Goal: Register for event/course

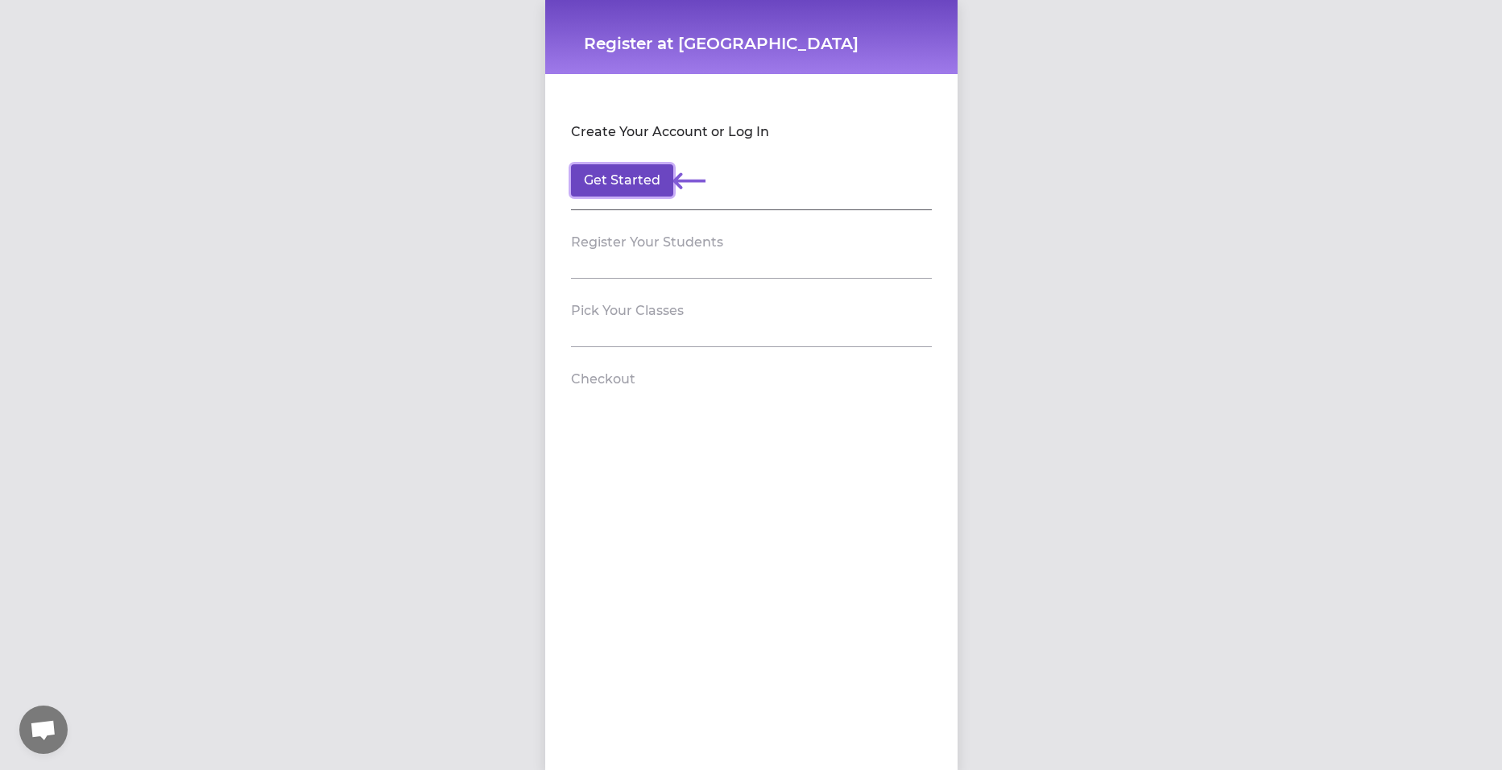
click at [617, 180] on button "Get Started" at bounding box center [622, 180] width 102 height 32
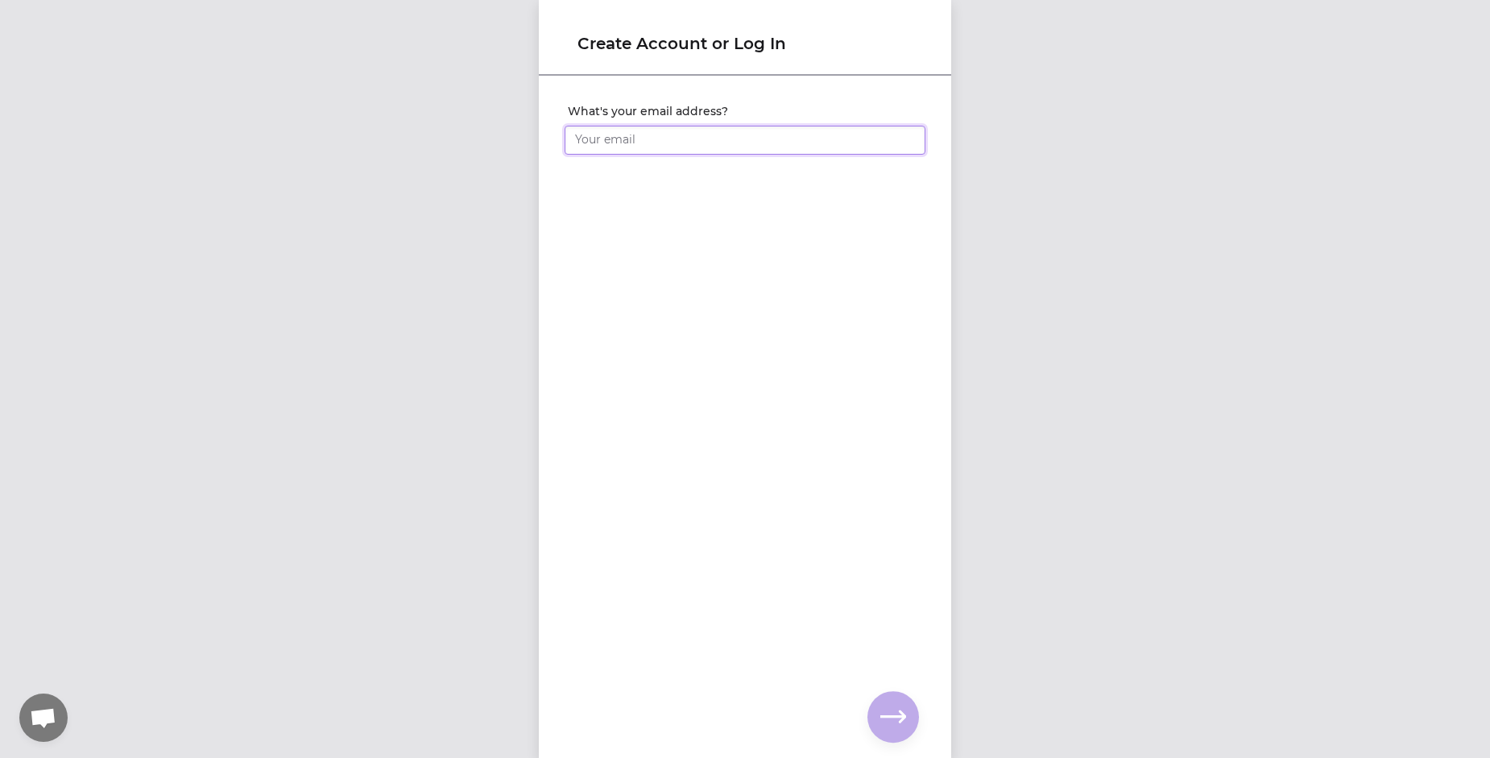
click at [600, 135] on input "What's your email address?" at bounding box center [745, 140] width 361 height 29
type input "M"
type input "[EMAIL_ADDRESS][DOMAIN_NAME]"
click at [549, 282] on div "What's your email address? [EMAIL_ADDRESS][DOMAIN_NAME] You already have an acc…" at bounding box center [745, 190] width 412 height 226
click at [886, 706] on icon "button" at bounding box center [893, 717] width 26 height 26
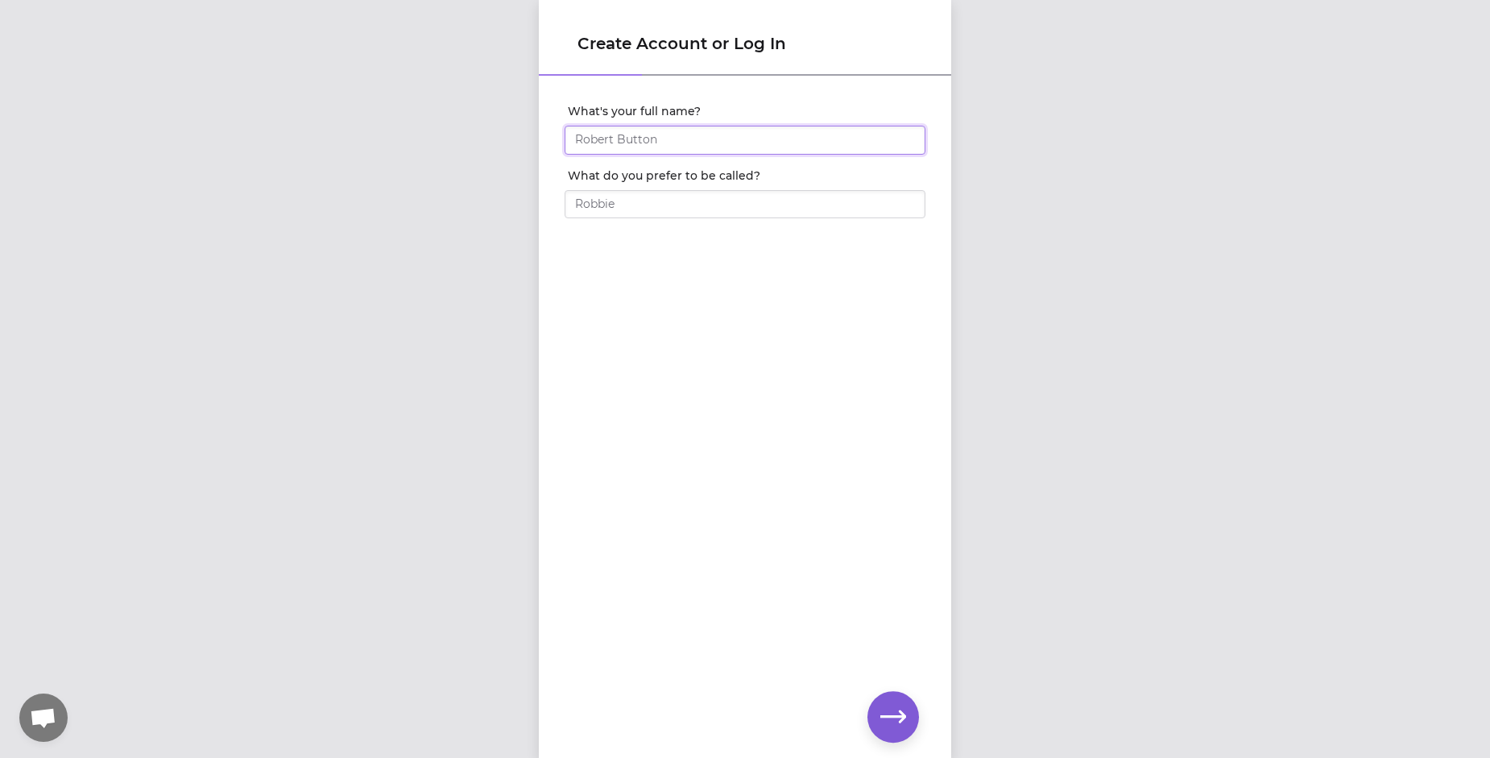
click at [673, 143] on input "What's your full name?" at bounding box center [745, 140] width 361 height 29
type input "[PERSON_NAME]"
click at [657, 210] on input "What do you prefer to be called?" at bounding box center [745, 204] width 361 height 29
type input "[PERSON_NAME]"
click at [898, 702] on button "button" at bounding box center [893, 717] width 52 height 52
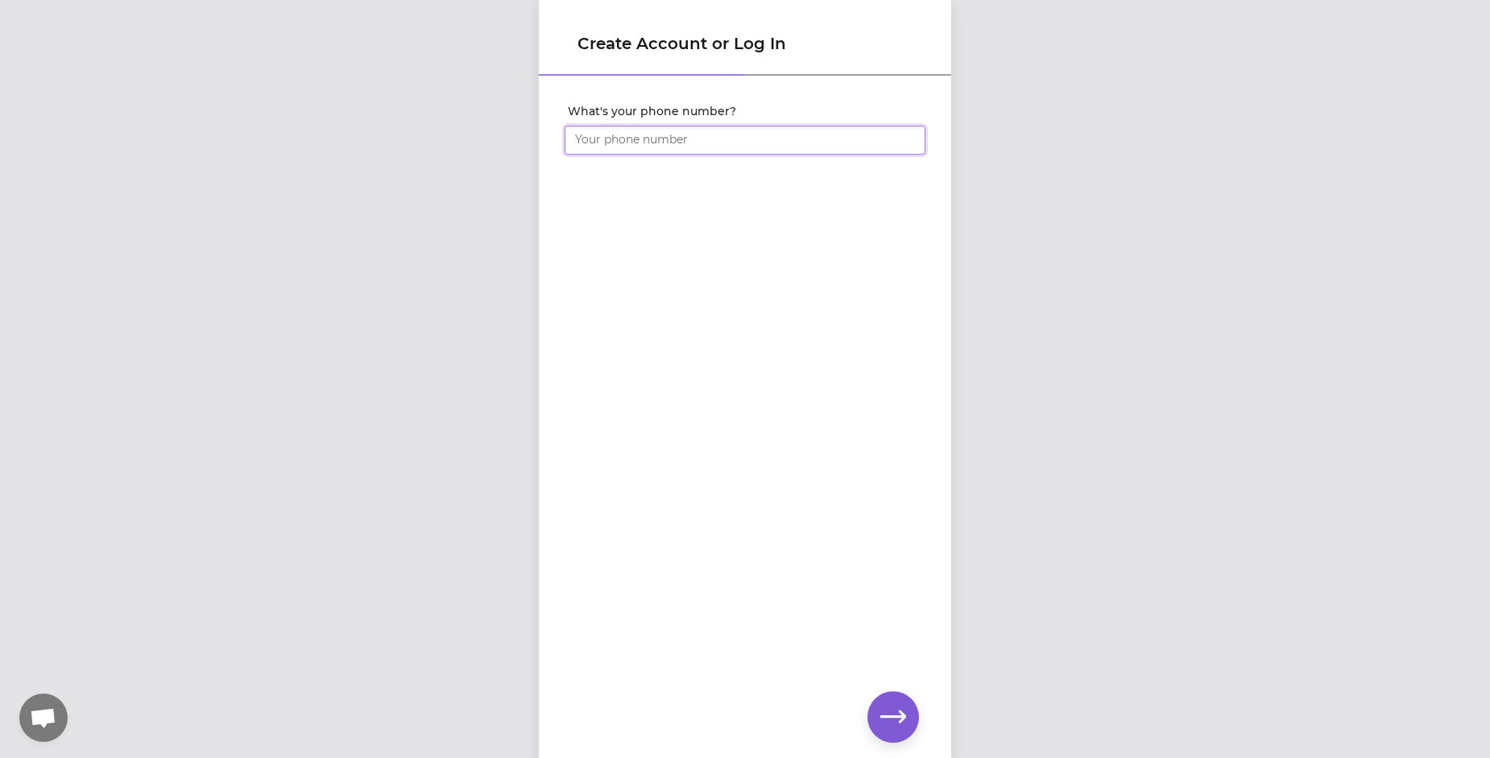
click at [601, 143] on input "What's your phone number?" at bounding box center [745, 140] width 361 height 29
type input "[PHONE_NUMBER]"
click at [884, 709] on icon "button" at bounding box center [893, 717] width 26 height 26
click at [511, 123] on div "Create Account or Log In Set your account password" at bounding box center [745, 379] width 1490 height 758
click at [778, 356] on div "Set your account password" at bounding box center [745, 390] width 412 height 627
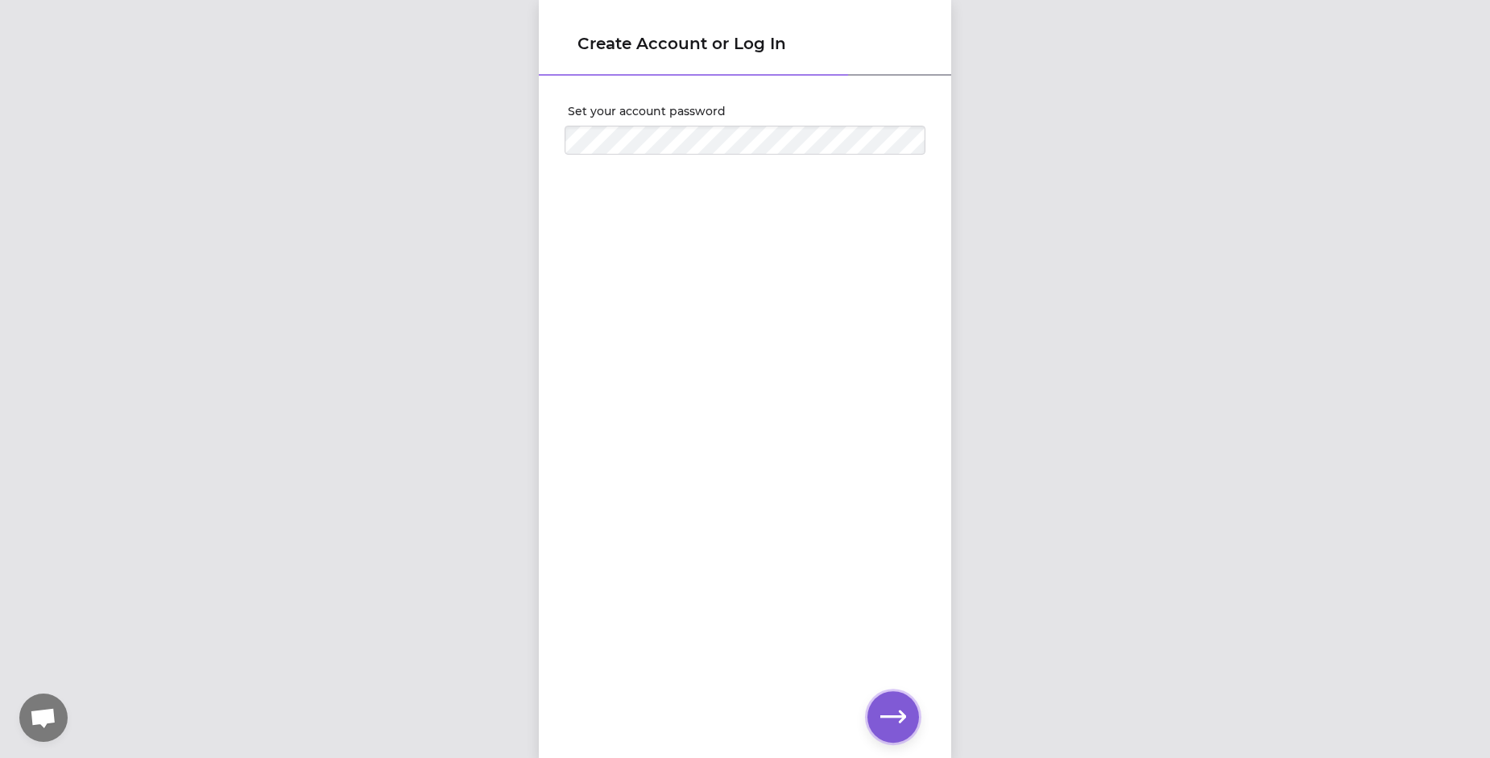
click at [898, 718] on icon "button" at bounding box center [893, 717] width 26 height 26
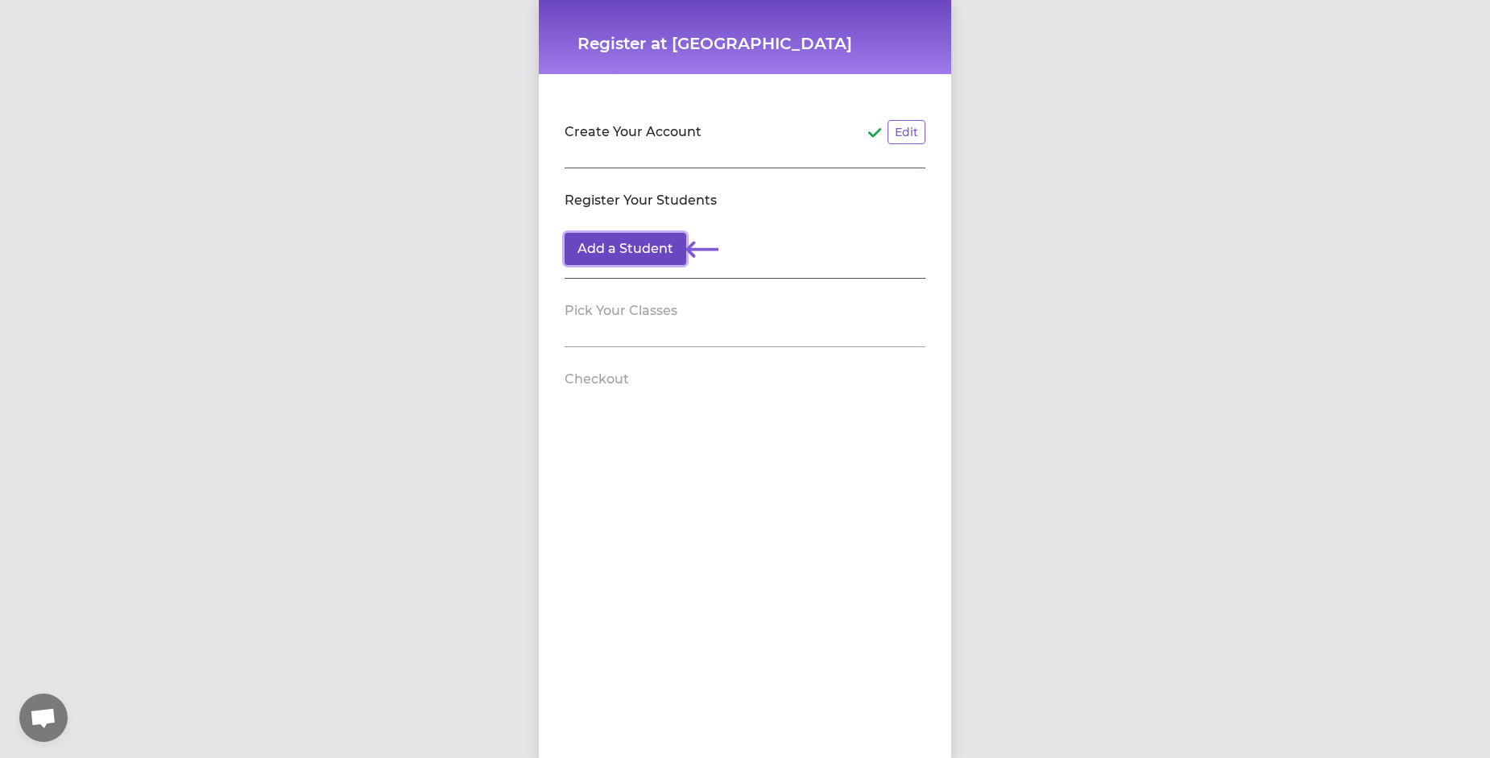
click at [602, 250] on button "Add a Student" at bounding box center [626, 249] width 122 height 32
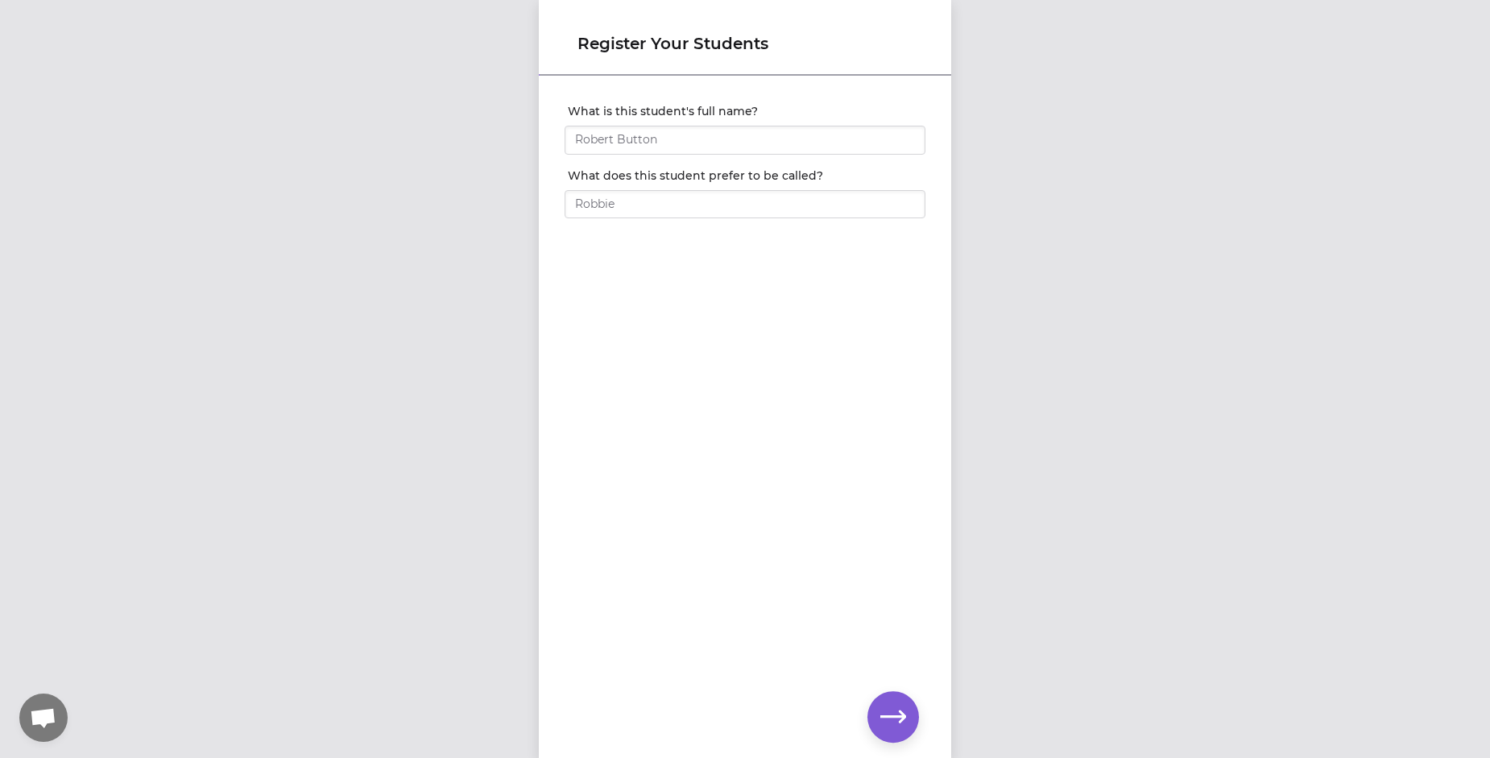
click at [460, 262] on div "Register Your Students What is this student's full name? What does this student…" at bounding box center [745, 379] width 1490 height 758
click at [609, 135] on input "What is this student's full name?" at bounding box center [745, 140] width 361 height 29
type input "[PERSON_NAME]"
click at [600, 207] on input "What does this student prefer to be called?" at bounding box center [745, 204] width 361 height 29
type input "[PERSON_NAME]"
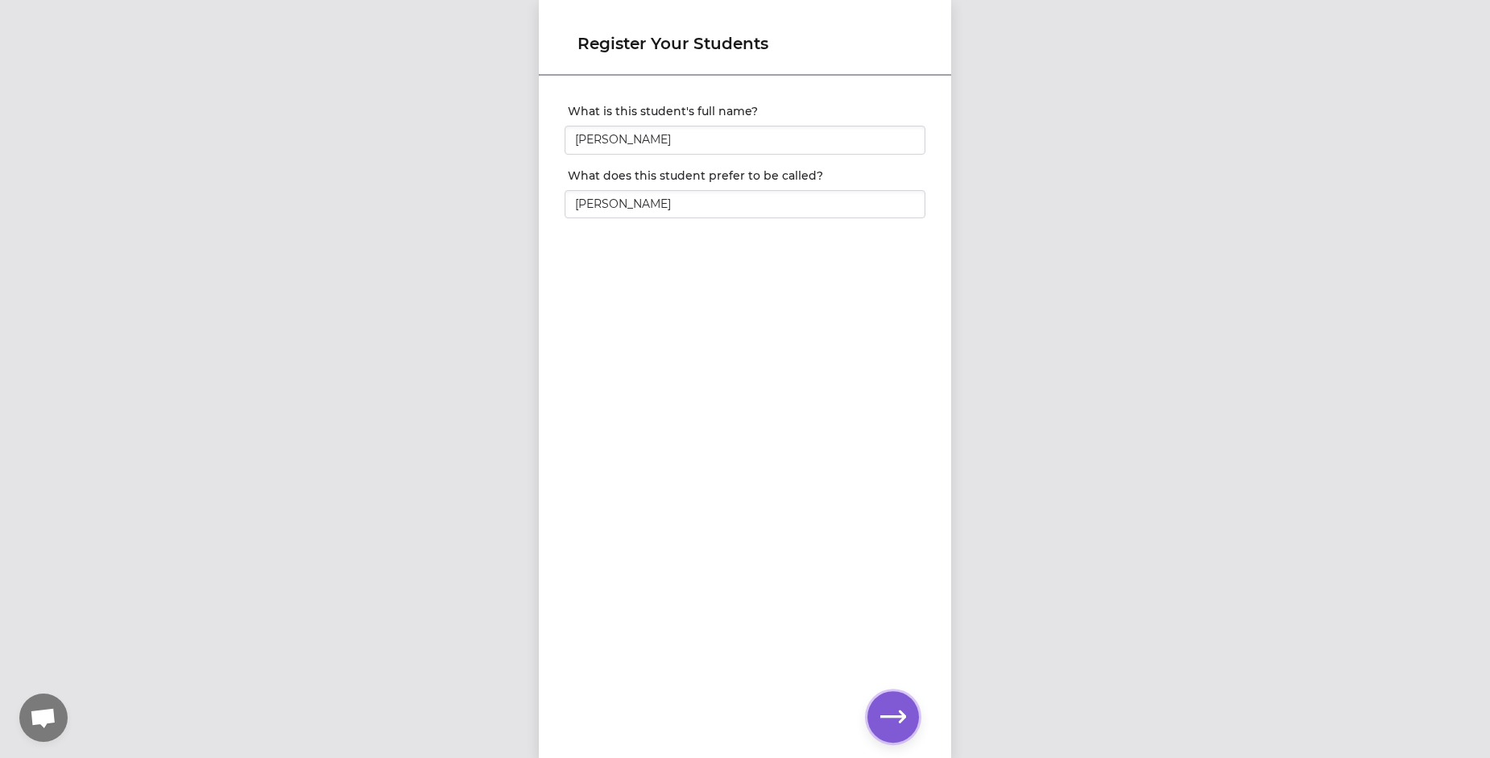
click at [904, 712] on icon "button" at bounding box center [893, 717] width 26 height 26
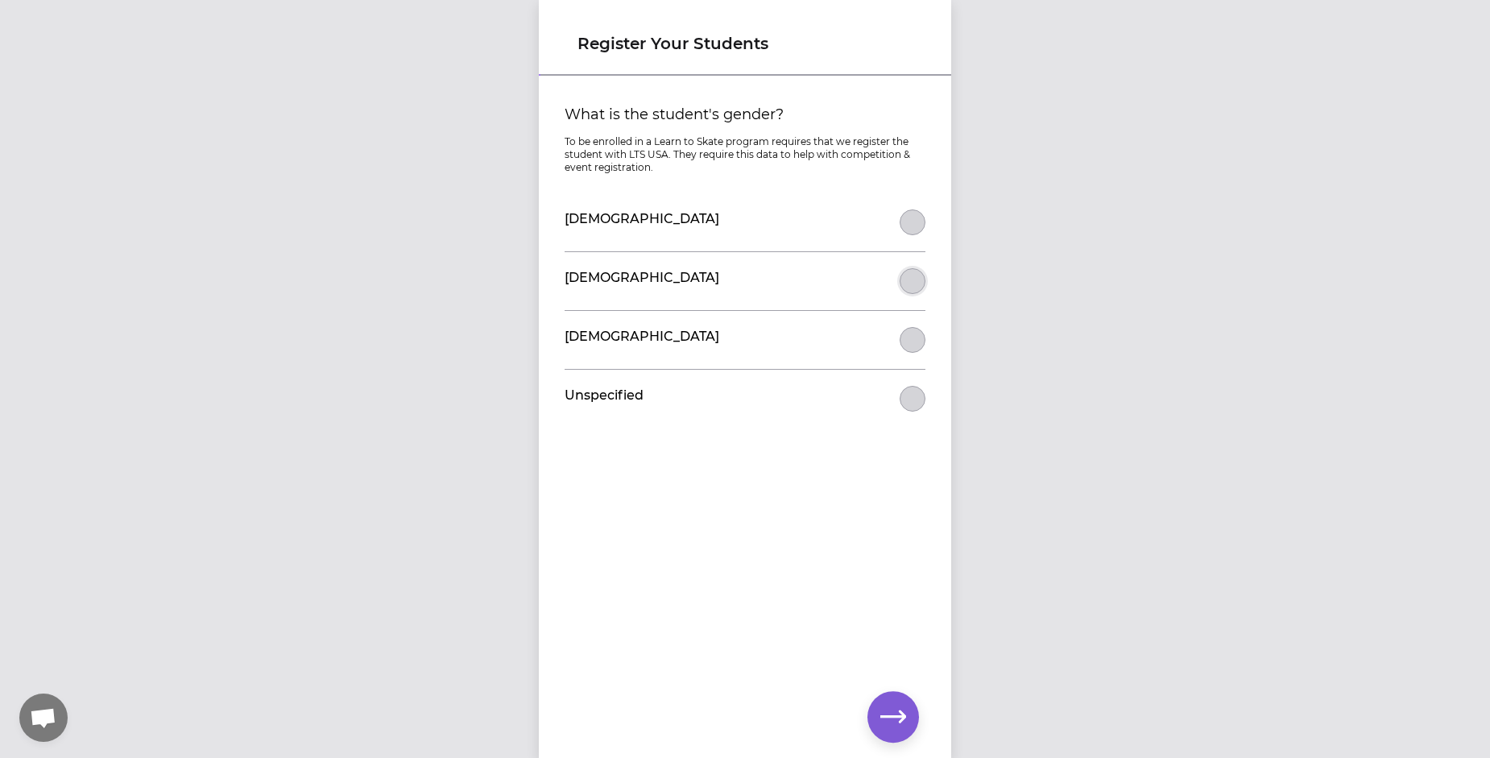
click at [902, 286] on button "What is the student's gender?" at bounding box center [913, 281] width 26 height 26
click at [898, 706] on icon "button" at bounding box center [893, 717] width 26 height 26
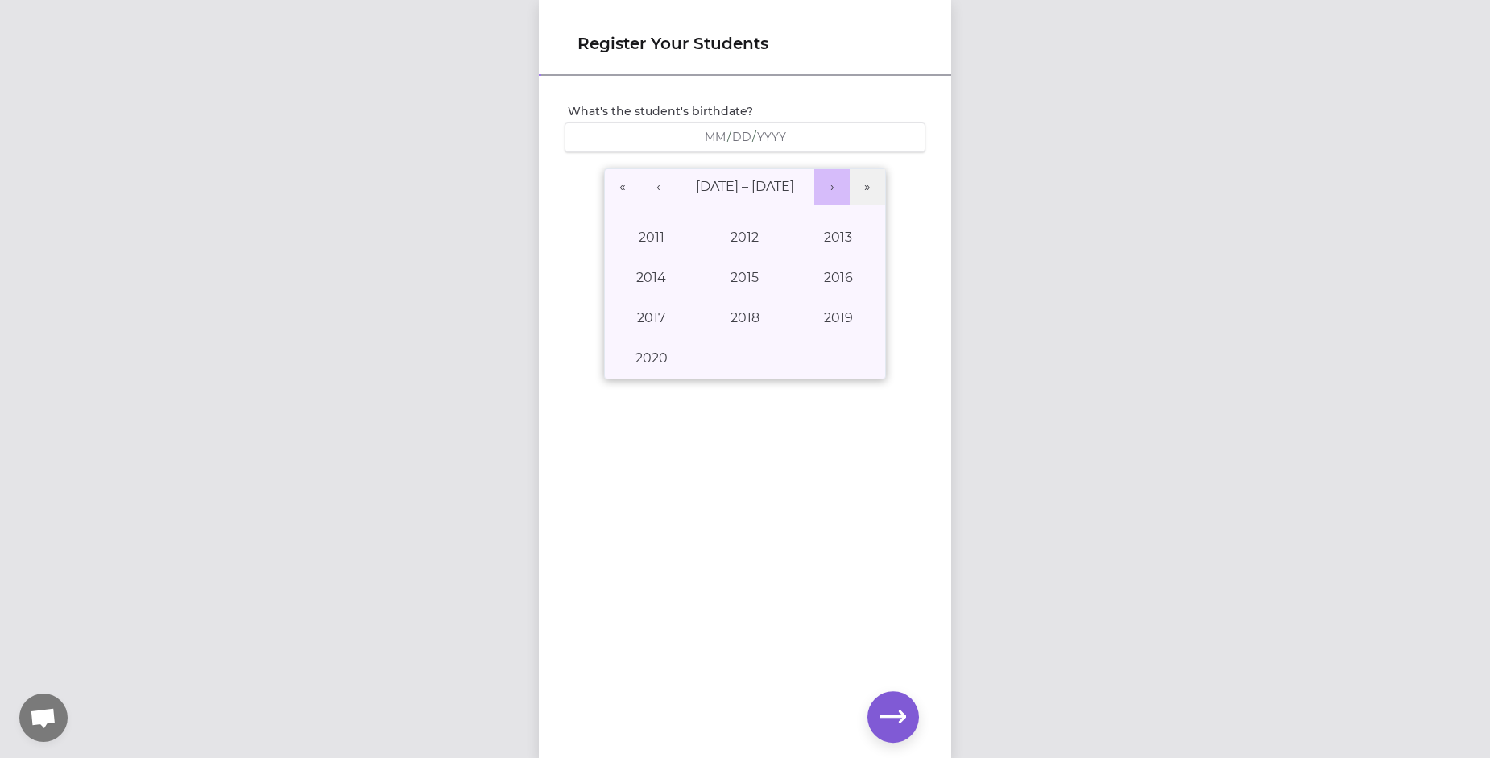
click at [824, 188] on button "›" at bounding box center [831, 186] width 35 height 35
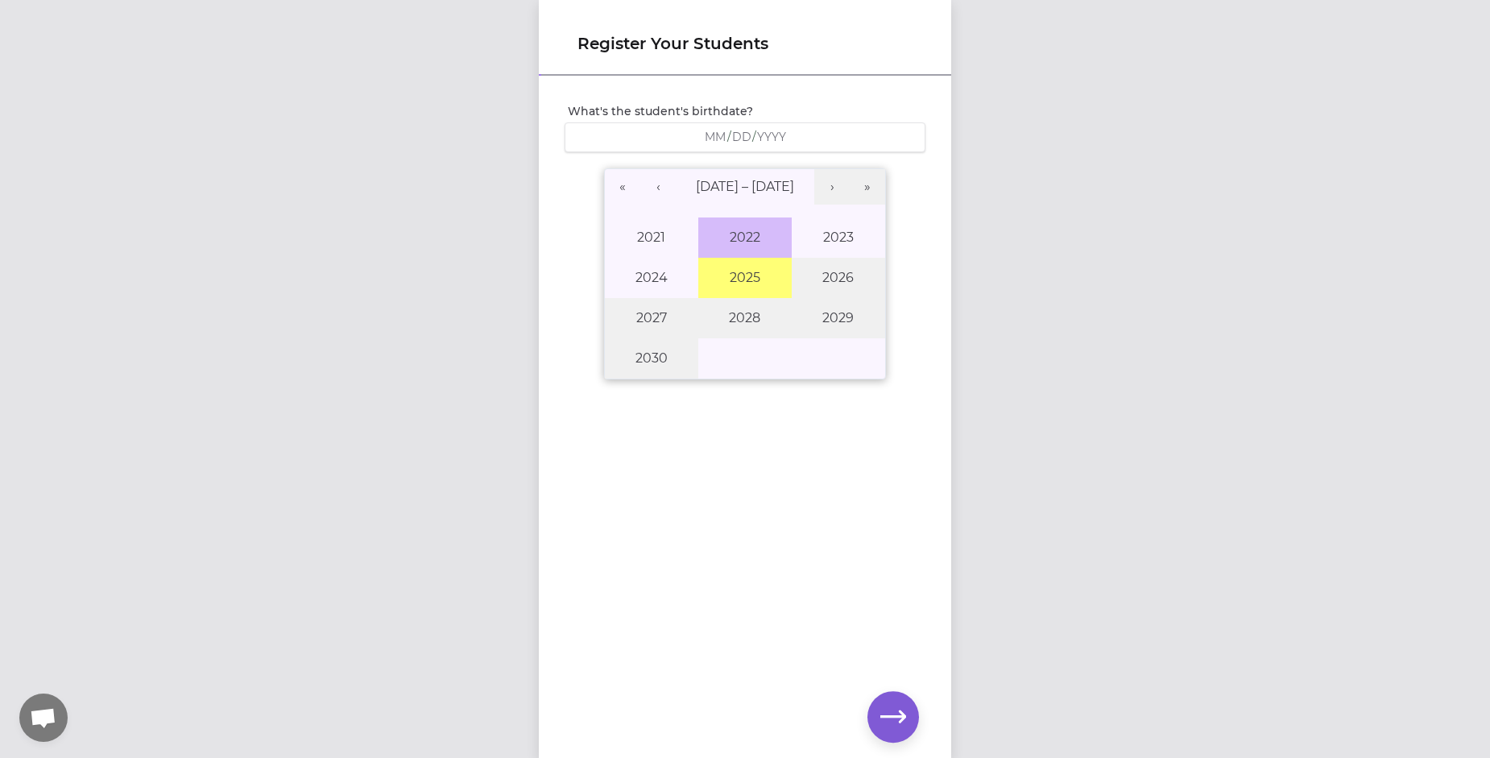
click at [742, 231] on button "2022" at bounding box center [744, 237] width 93 height 40
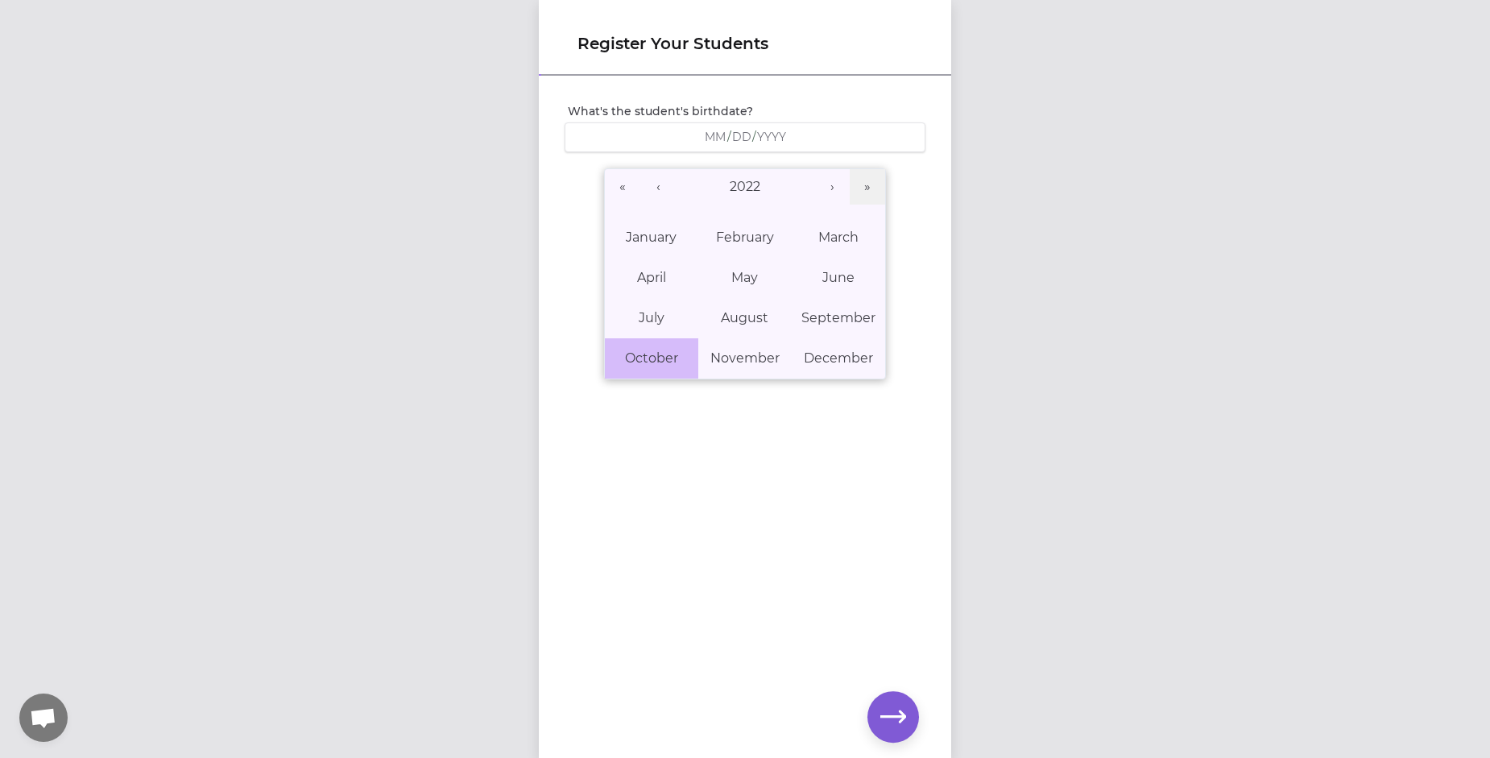
click at [652, 349] on button "October" at bounding box center [651, 358] width 93 height 40
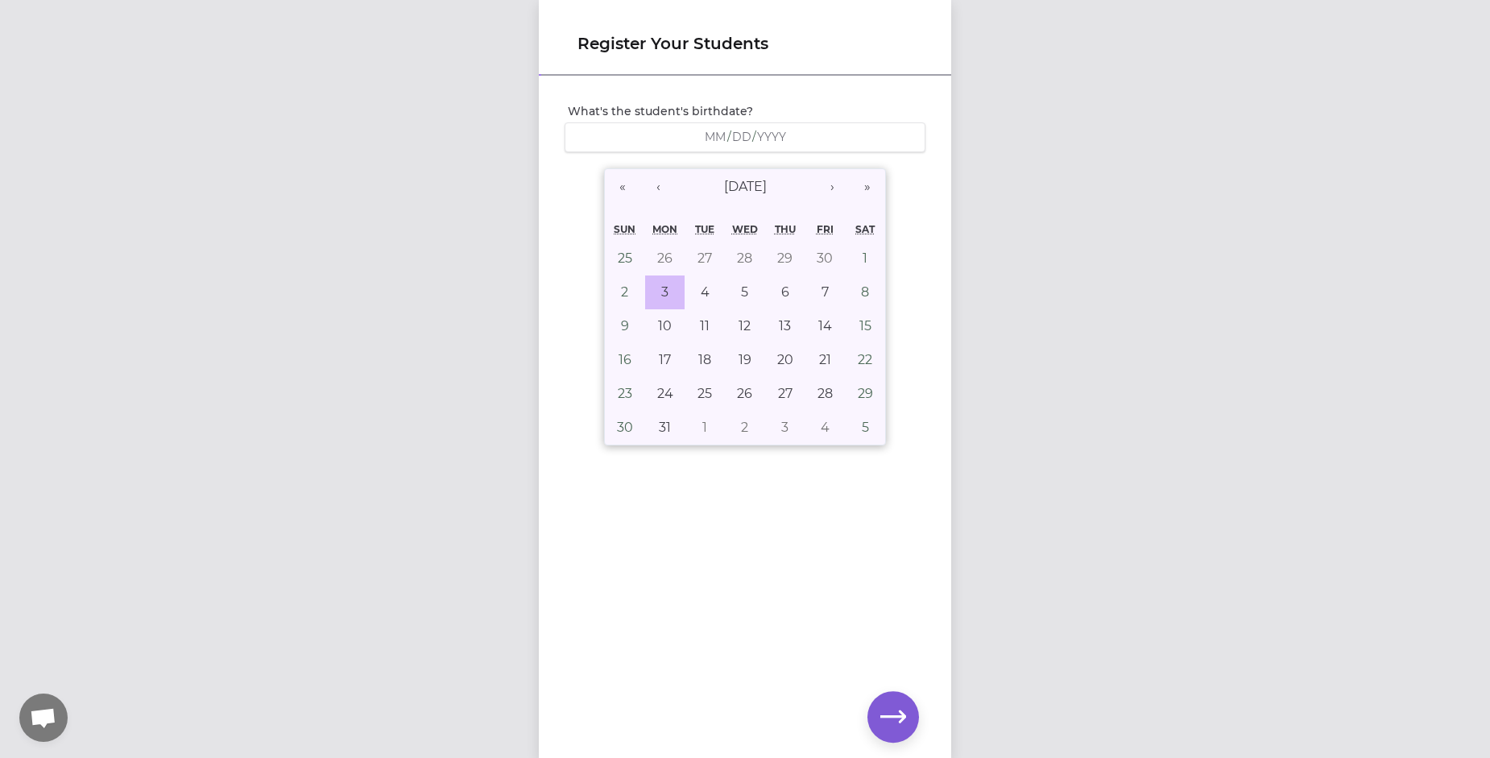
click at [661, 287] on abbr "3" at bounding box center [664, 291] width 7 height 15
type input "[DATE]"
type input "10"
type input "3"
type input "2022"
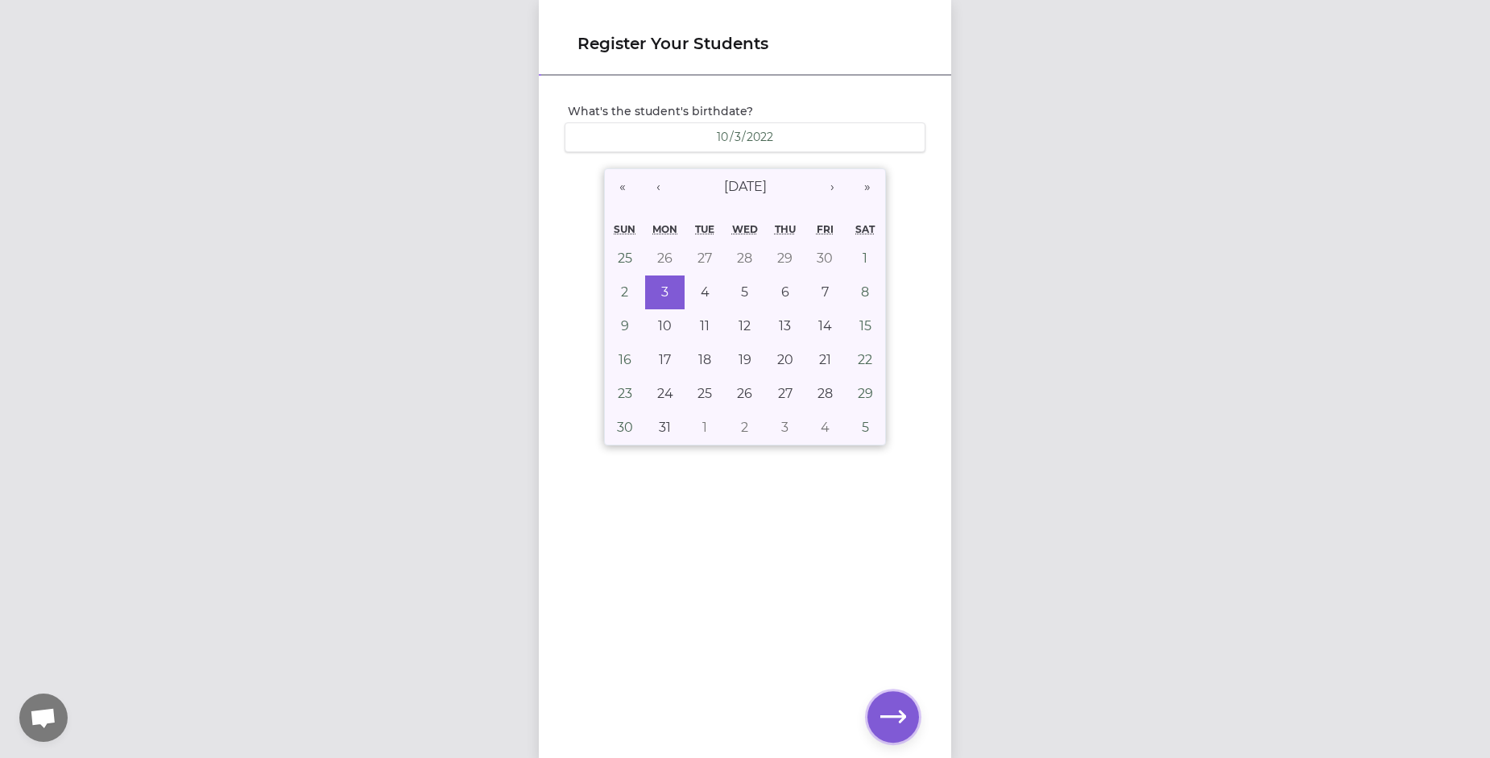
click at [898, 716] on icon "button" at bounding box center [893, 716] width 26 height 12
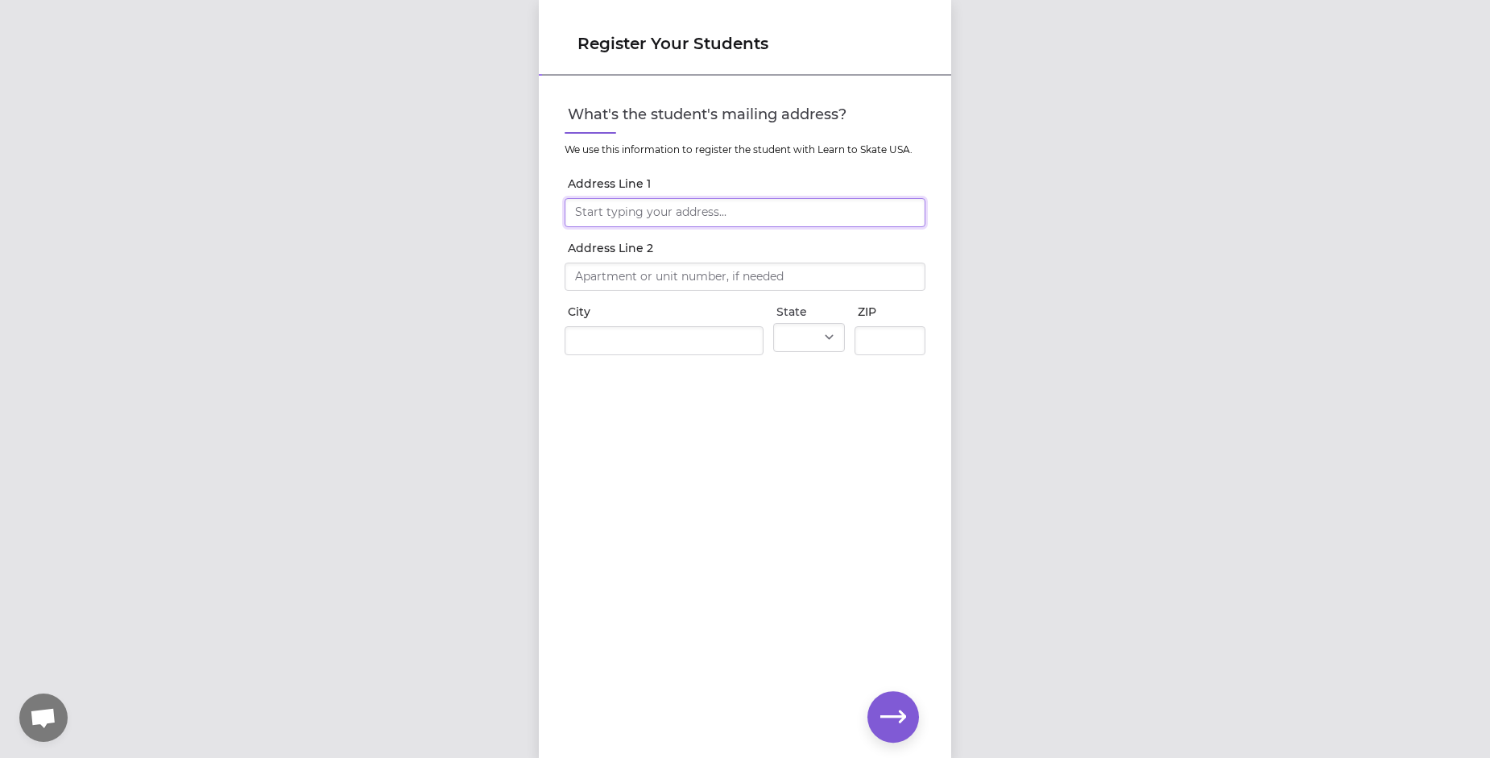
click at [620, 213] on input "Address Line 1" at bounding box center [745, 212] width 361 height 29
type input "[STREET_ADDRESS]"
type input "[PERSON_NAME]"
select select "NY"
type input "13760"
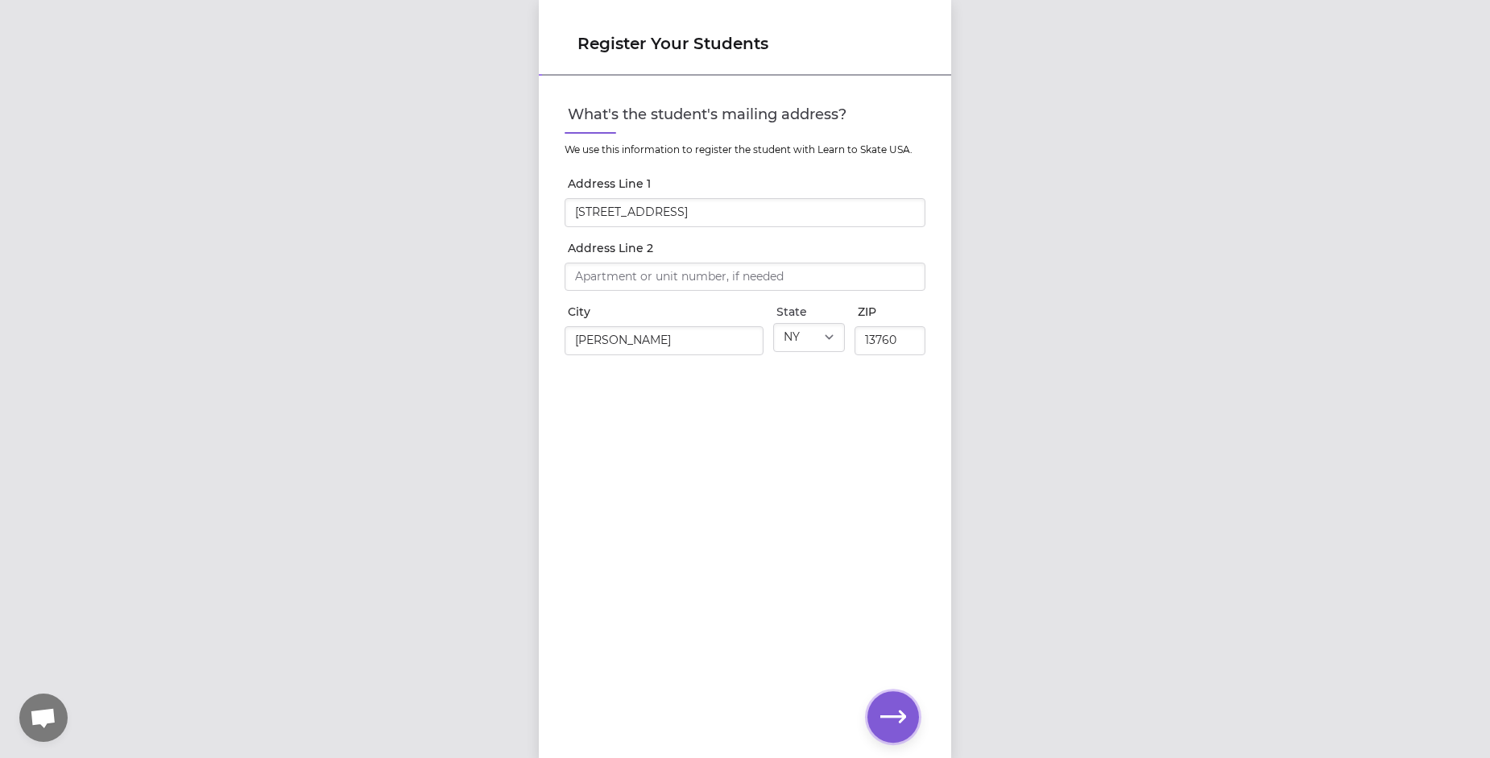
click at [886, 708] on icon "button" at bounding box center [893, 717] width 26 height 26
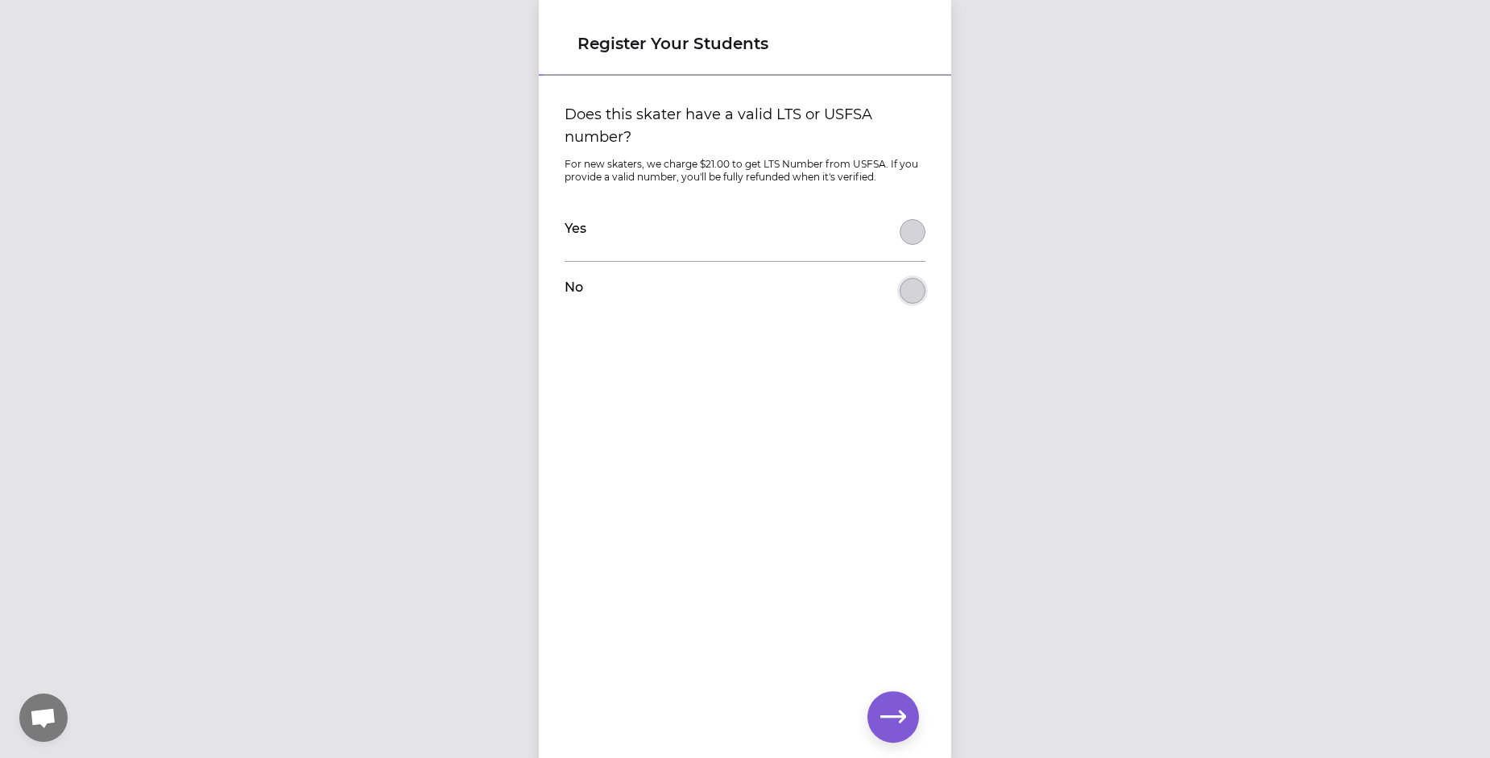
click at [900, 295] on button "Does this skater have a valid LTS or USFSA number?" at bounding box center [913, 291] width 26 height 26
click at [888, 717] on icon "button" at bounding box center [893, 716] width 26 height 12
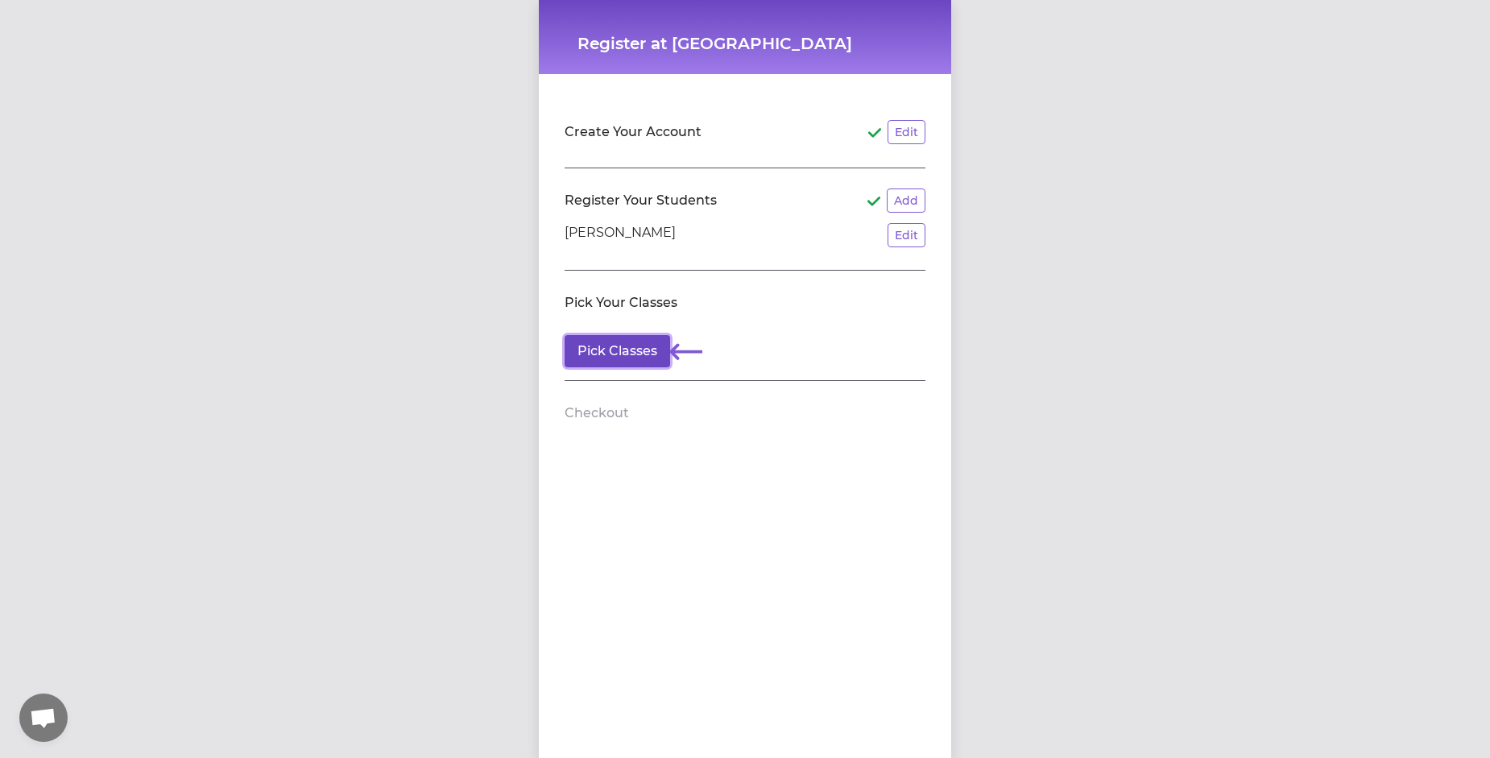
click at [607, 356] on button "Pick Classes" at bounding box center [618, 351] width 106 height 32
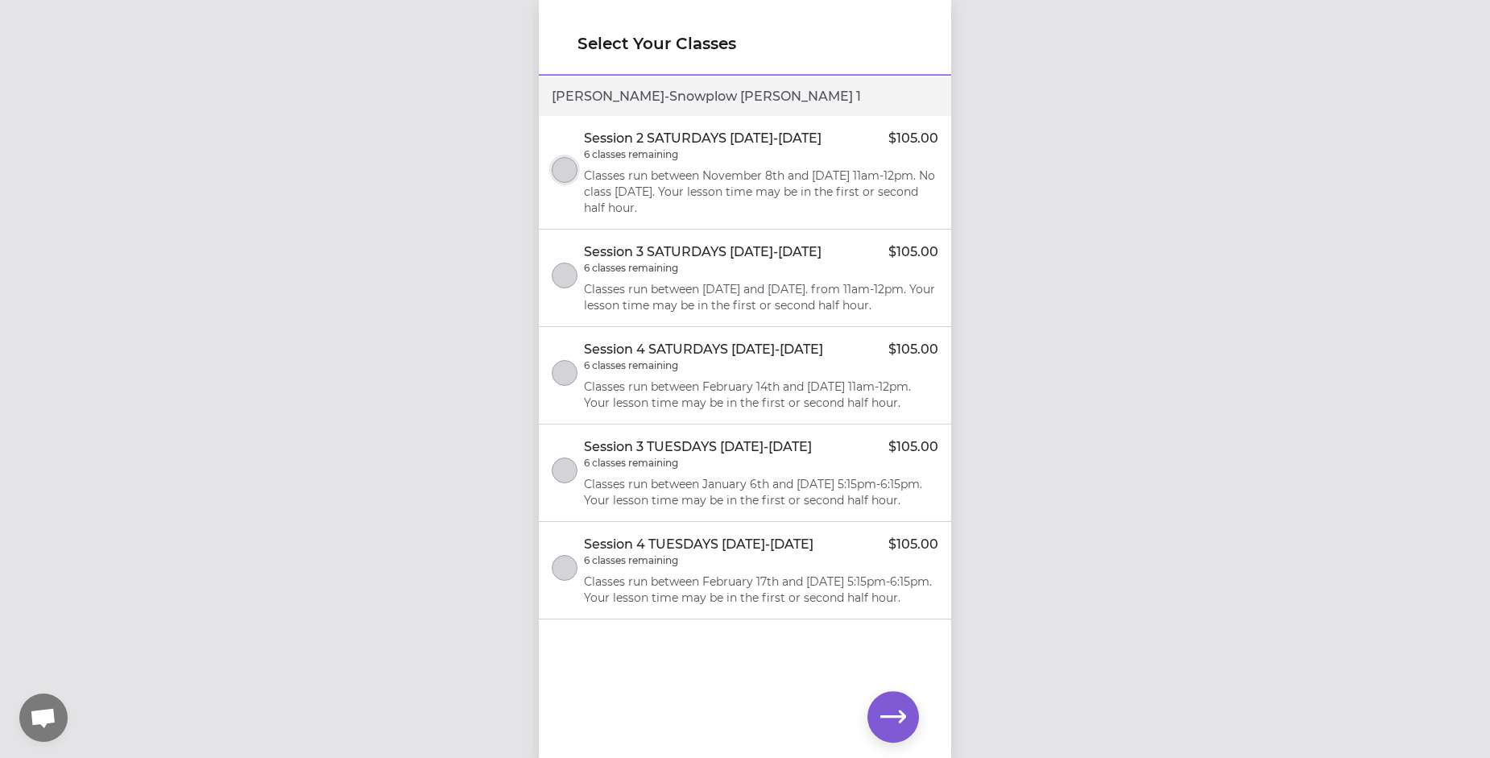
click at [569, 174] on button "select class" at bounding box center [565, 170] width 26 height 26
click at [572, 167] on button "select class" at bounding box center [565, 170] width 26 height 26
click at [446, 214] on div "Select Your Classes Luka - Snowplow [PERSON_NAME] 1 Session 2 SATURDAYS [DATE]-…" at bounding box center [745, 379] width 1490 height 758
click at [573, 172] on button "select class" at bounding box center [565, 170] width 26 height 26
drag, startPoint x: 451, startPoint y: 138, endPoint x: 445, endPoint y: 144, distance: 9.1
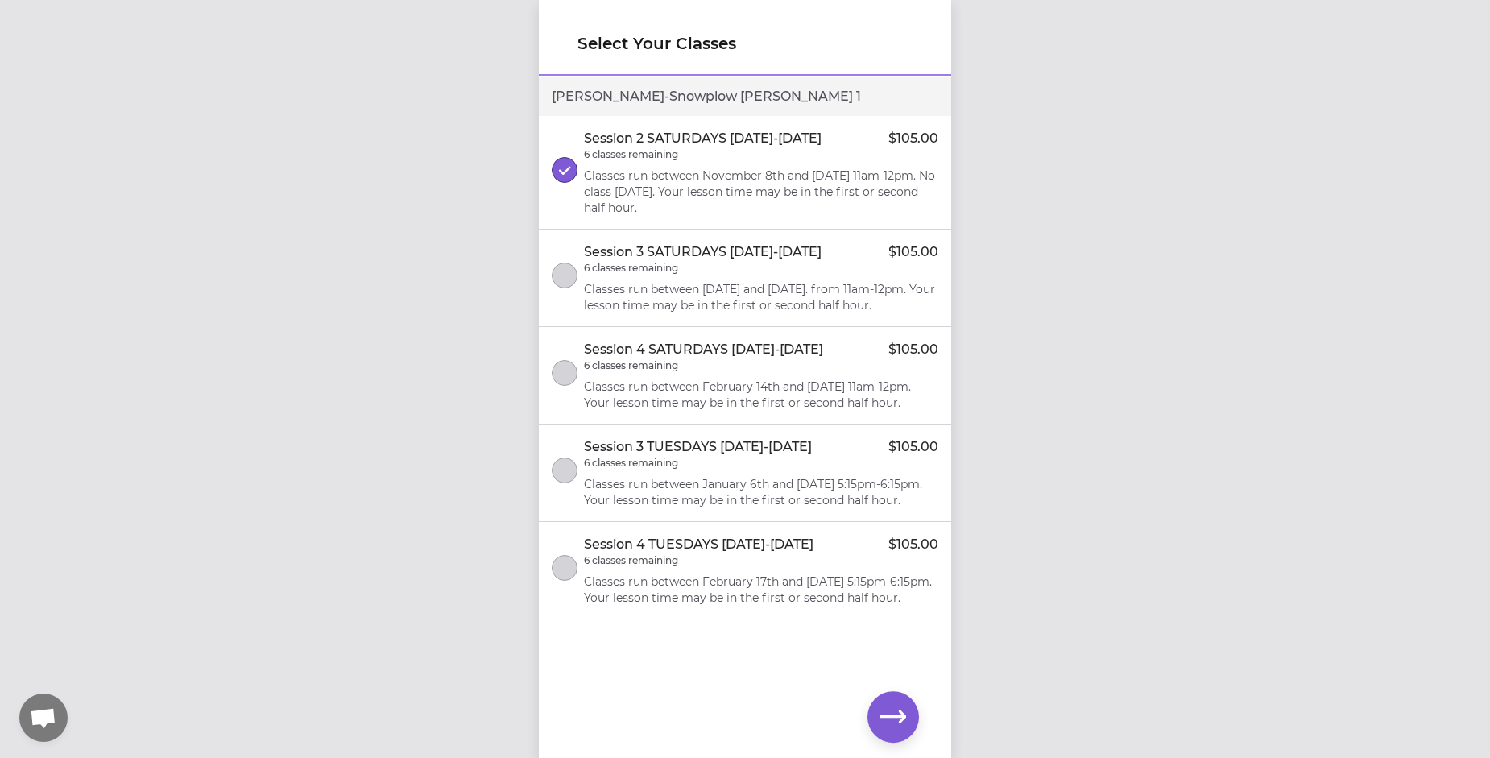
click at [451, 138] on div "Select Your Classes Luka - Snowplow [PERSON_NAME] 1 Session 2 SATURDAYS [DATE]-…" at bounding box center [745, 379] width 1490 height 758
click at [575, 170] on button "select class" at bounding box center [565, 170] width 26 height 26
click at [566, 179] on button "select class" at bounding box center [565, 170] width 26 height 26
click at [1194, 119] on div "Select Your Classes Luka - Snowplow [PERSON_NAME] 1 Session 2 SATURDAYS [DATE]-…" at bounding box center [745, 379] width 1490 height 758
click at [1088, 99] on div "Select Your Classes Luka - Snowplow [PERSON_NAME] 1 Session 2 SATURDAYS [DATE]-…" at bounding box center [745, 379] width 1490 height 758
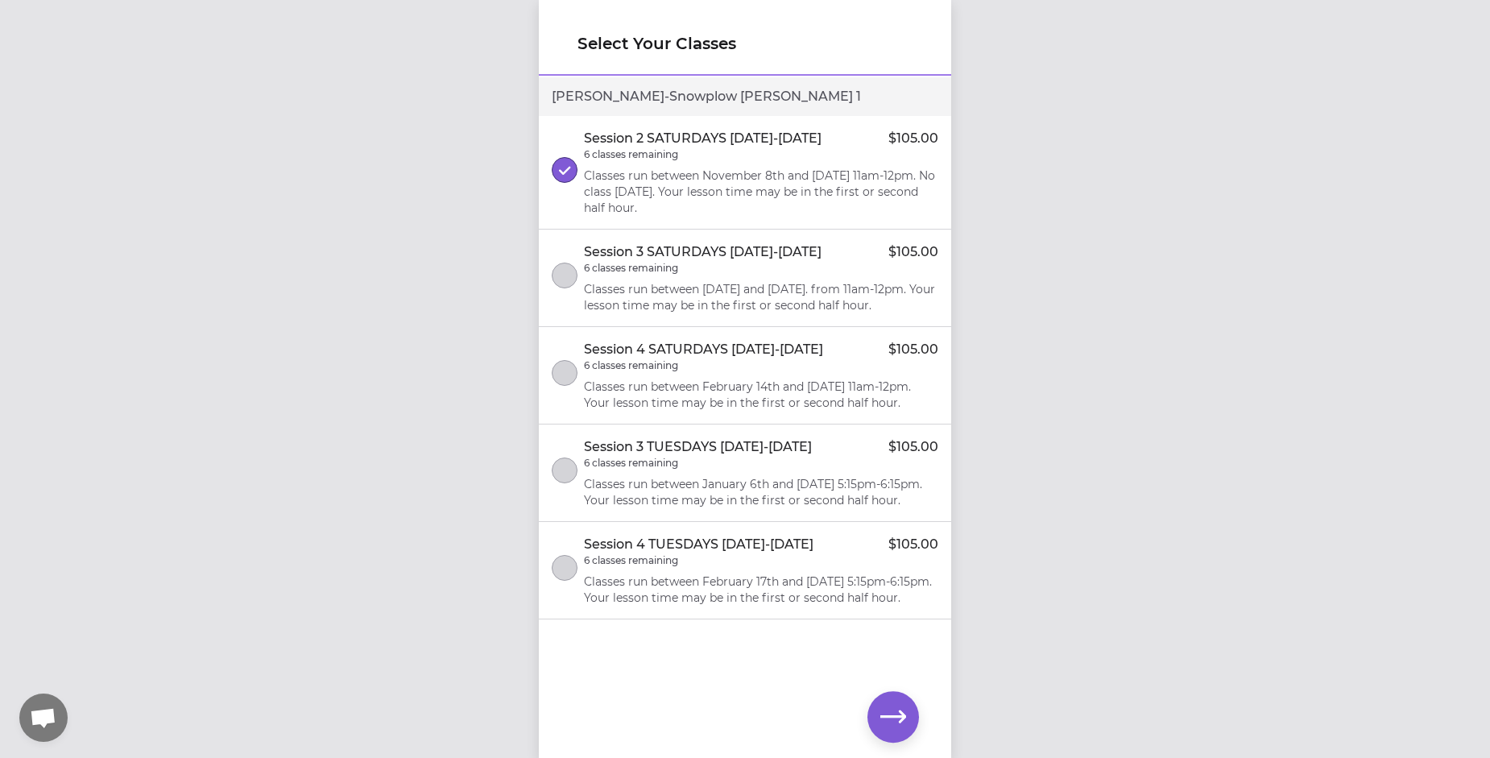
click at [1115, 108] on div "Select Your Classes Luka - Snowplow [PERSON_NAME] 1 Session 2 SATURDAYS [DATE]-…" at bounding box center [745, 379] width 1490 height 758
click at [213, 329] on div "Select Your Classes Luka - Snowplow [PERSON_NAME] 1 Session 2 SATURDAYS [DATE]-…" at bounding box center [745, 379] width 1490 height 758
click at [560, 165] on icon "select class" at bounding box center [565, 170] width 12 height 10
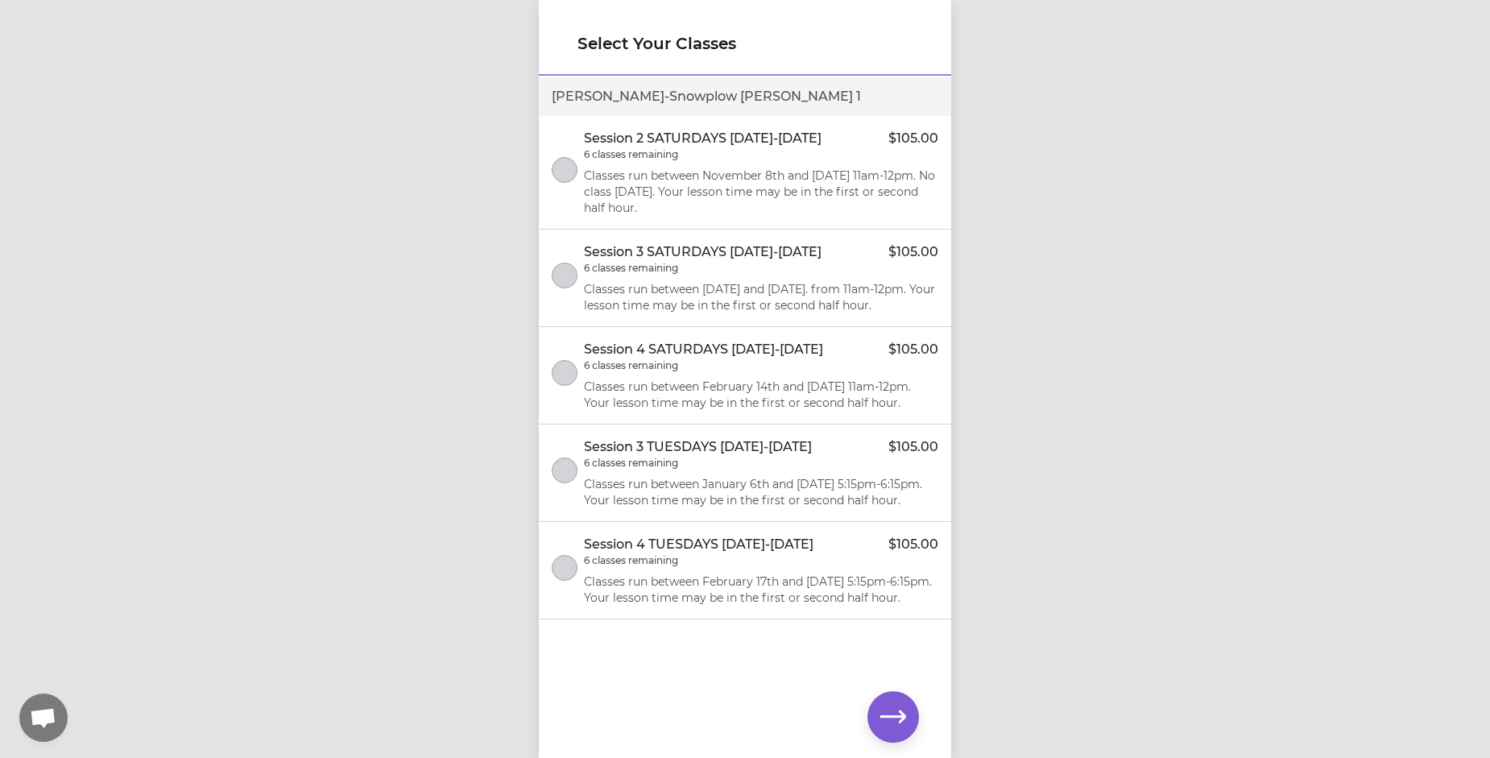
click at [416, 234] on div "Select Your Classes Luka - Snowplow [PERSON_NAME] 1 Session 2 SATURDAYS [DATE]-…" at bounding box center [745, 379] width 1490 height 758
